Goal: Transaction & Acquisition: Purchase product/service

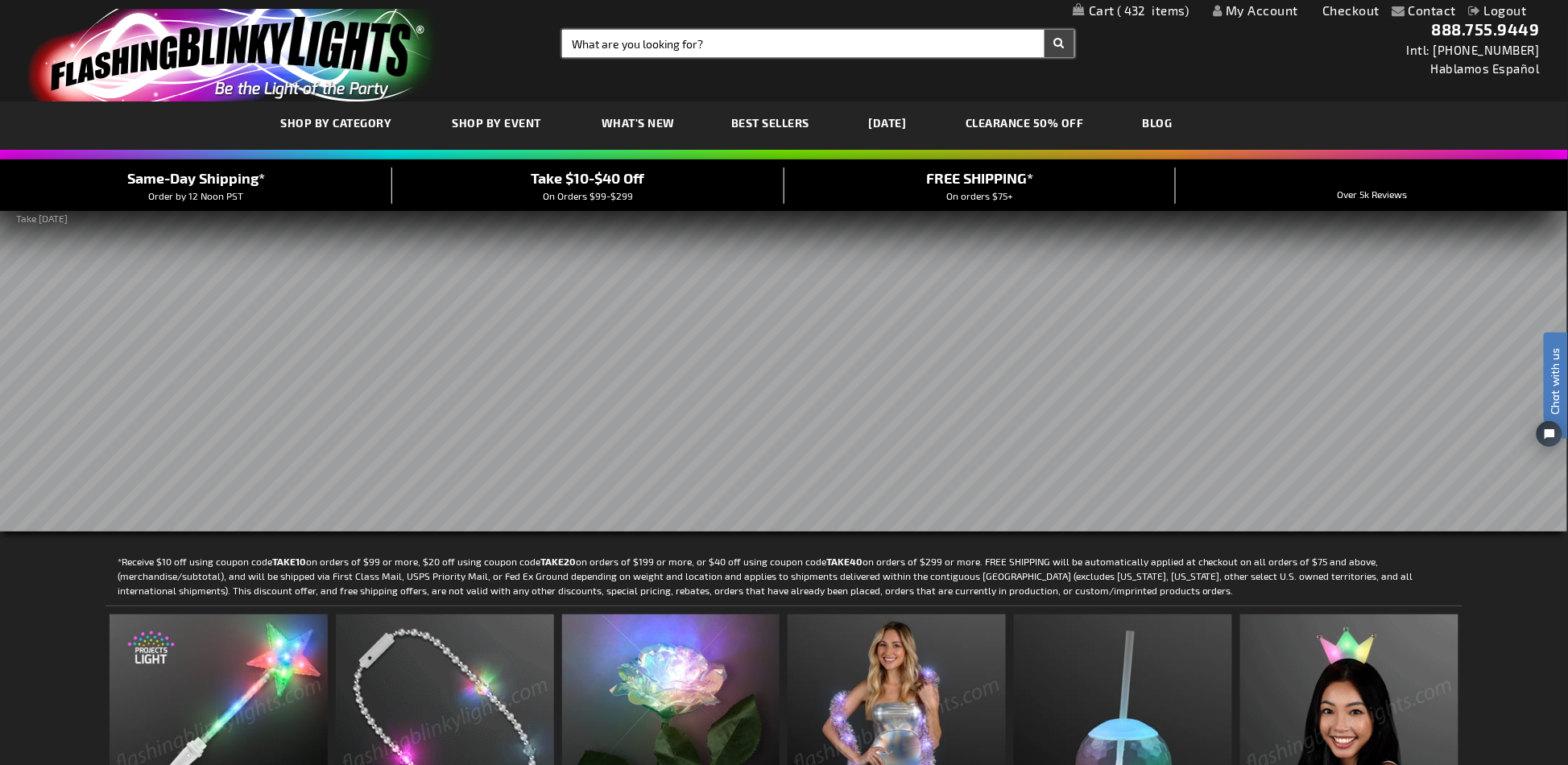
click at [640, 50] on input "Search" at bounding box center [818, 43] width 511 height 27
paste input "12351-PK"
type input "12351-PK"
click at [1045, 30] on button "Search" at bounding box center [1060, 43] width 30 height 27
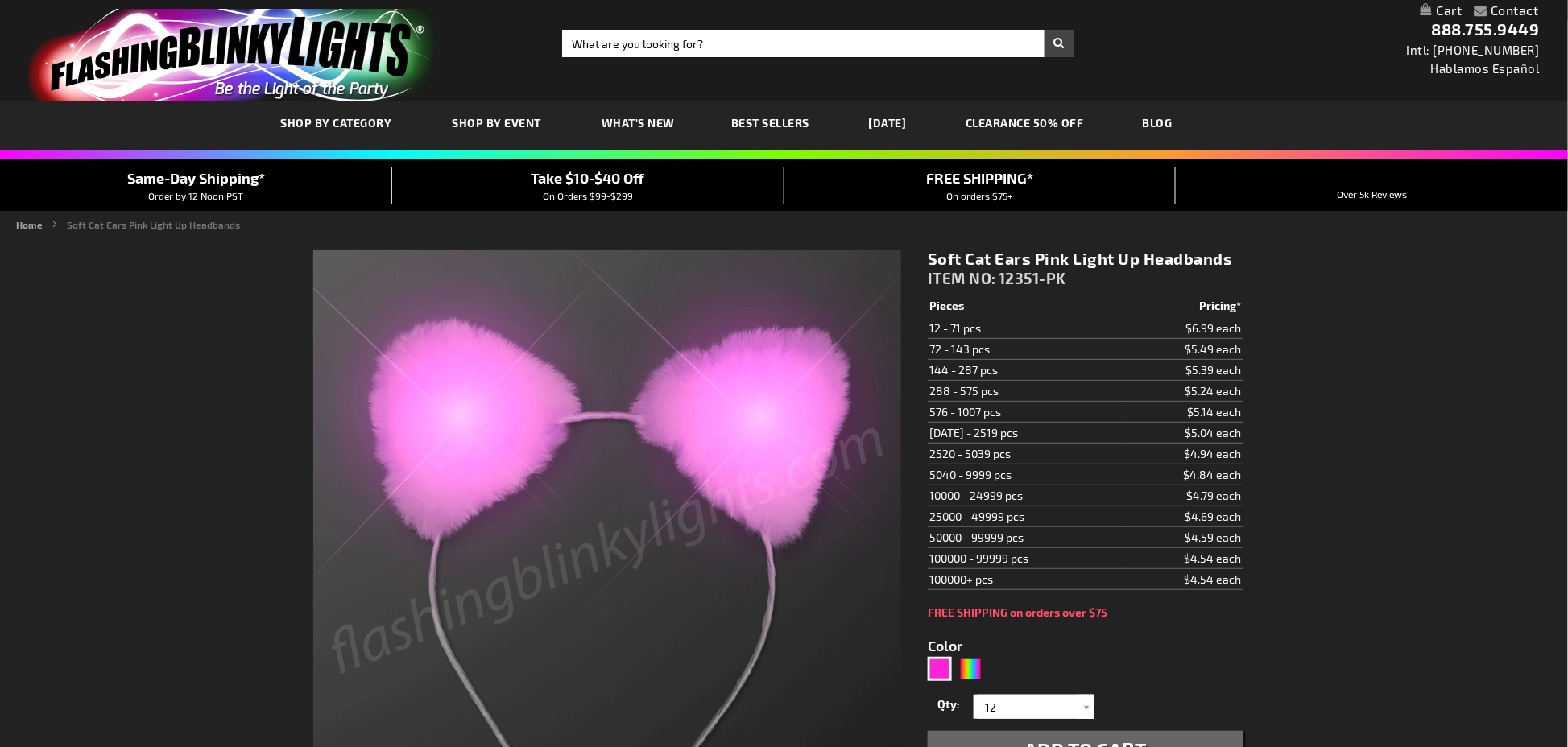
type input "5639"
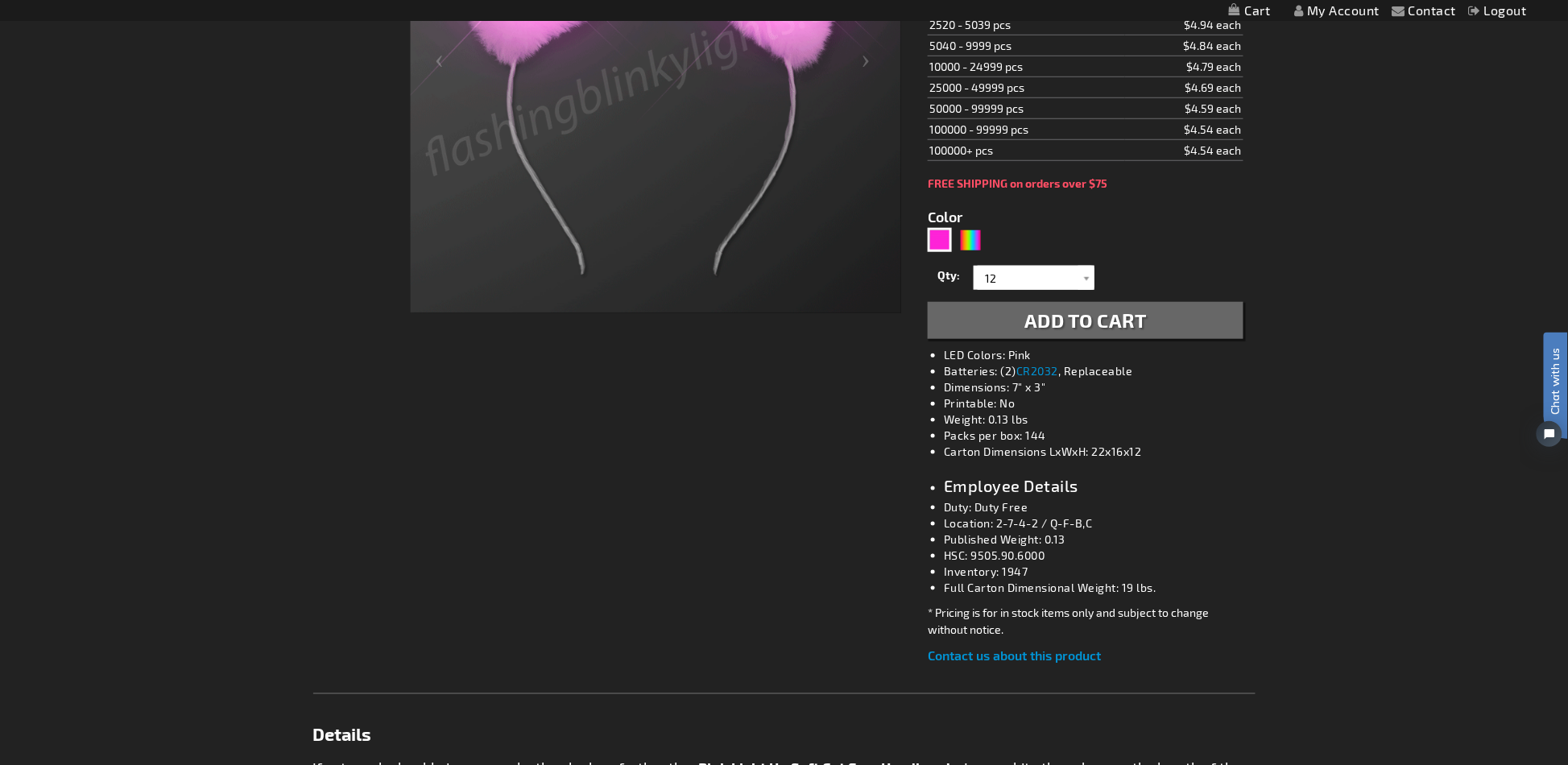
click at [1387, 472] on div "Contact Compare Products My Account Logout Skip to Content My Cart My Cart Clos…" at bounding box center [784, 672] width 1568 height 2203
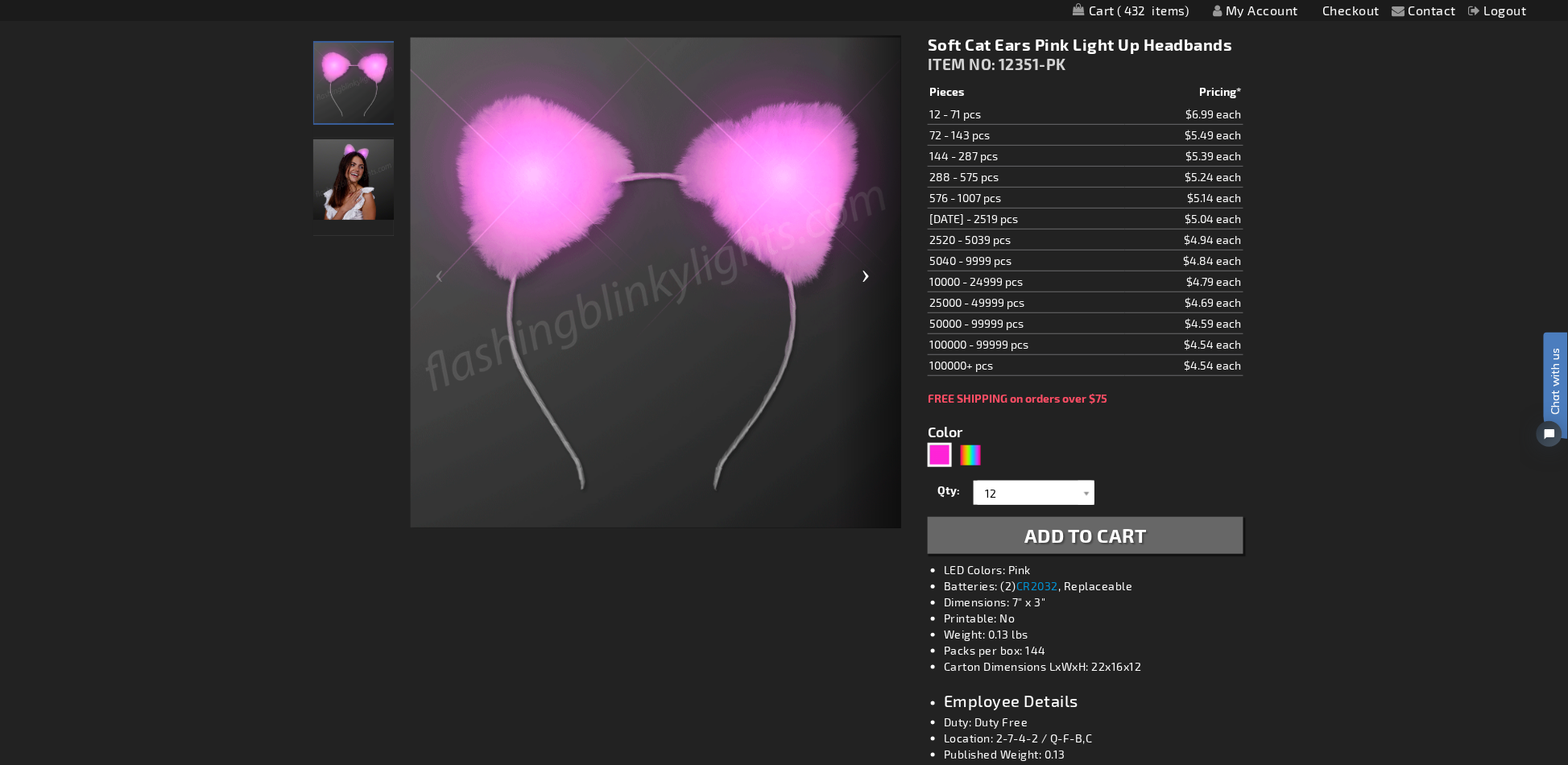
click at [868, 283] on div "Next" at bounding box center [869, 282] width 65 height 494
